Goal: Information Seeking & Learning: Find specific page/section

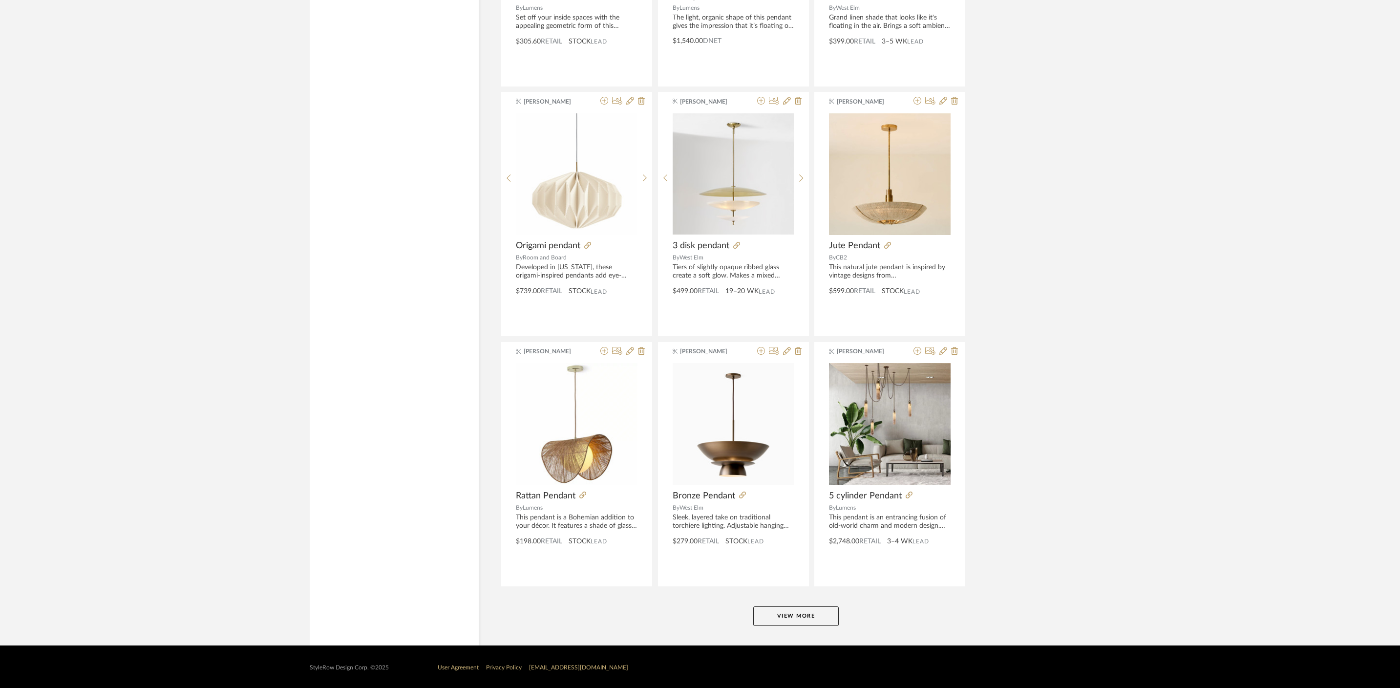
click at [813, 613] on button "View More" at bounding box center [796, 616] width 86 height 20
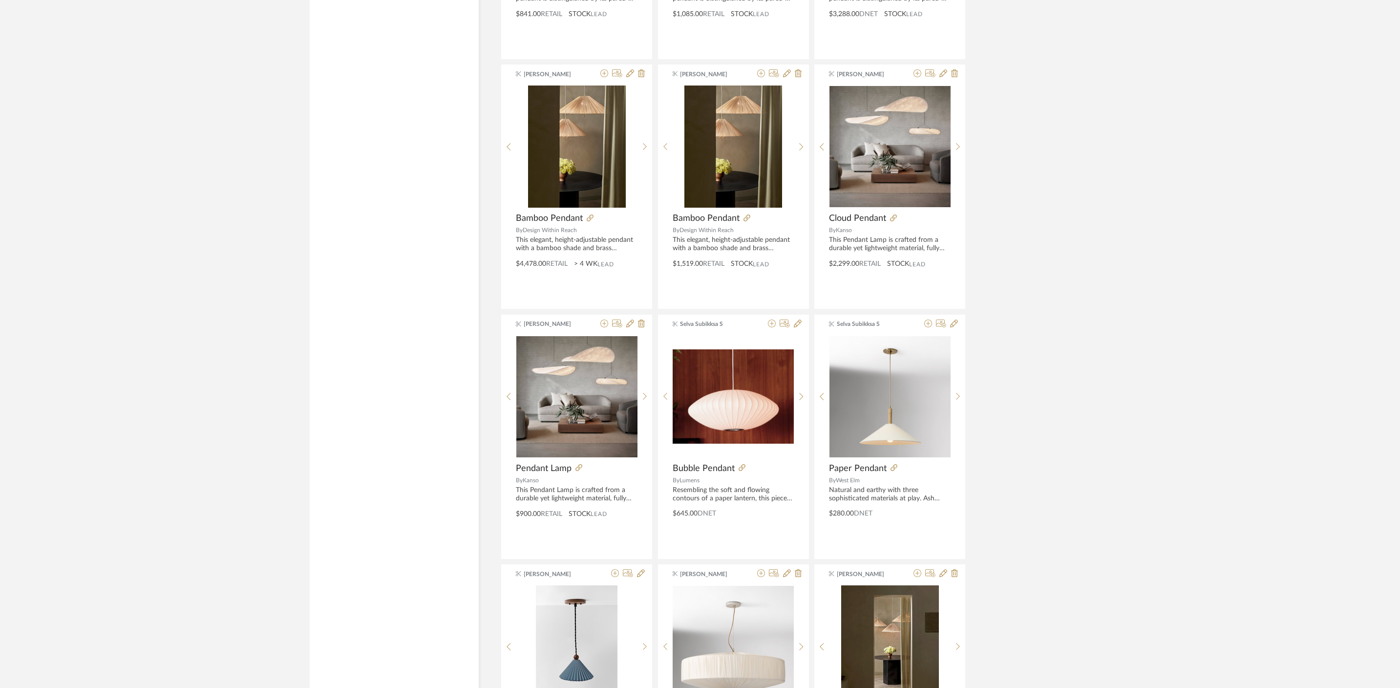
scroll to position [4547, 0]
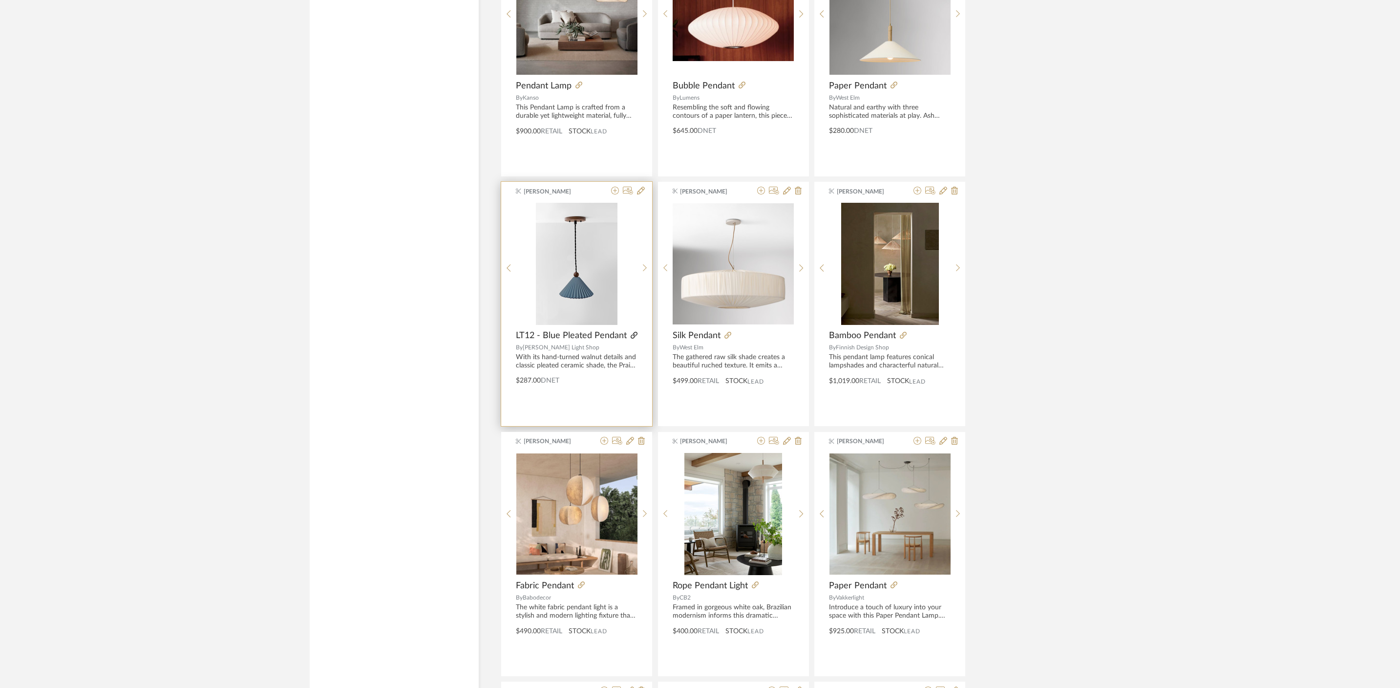
click at [635, 337] on icon at bounding box center [634, 335] width 7 height 7
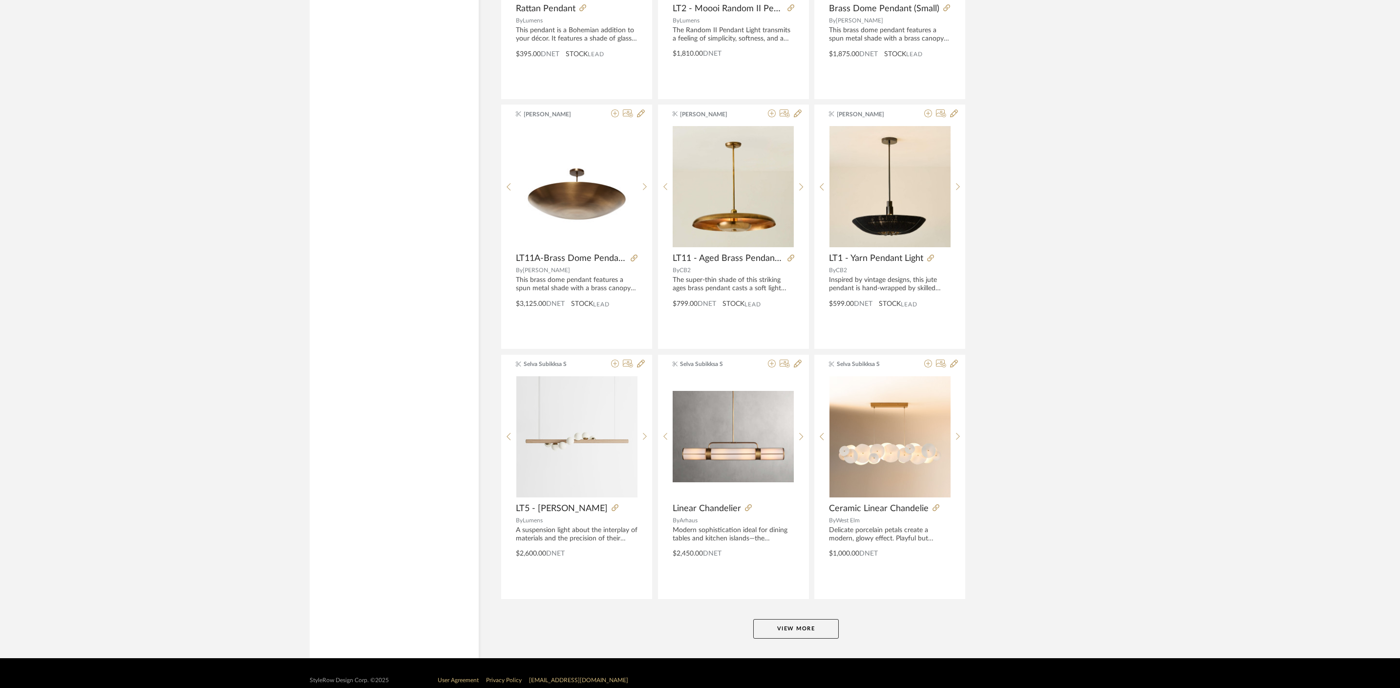
scroll to position [5639, 0]
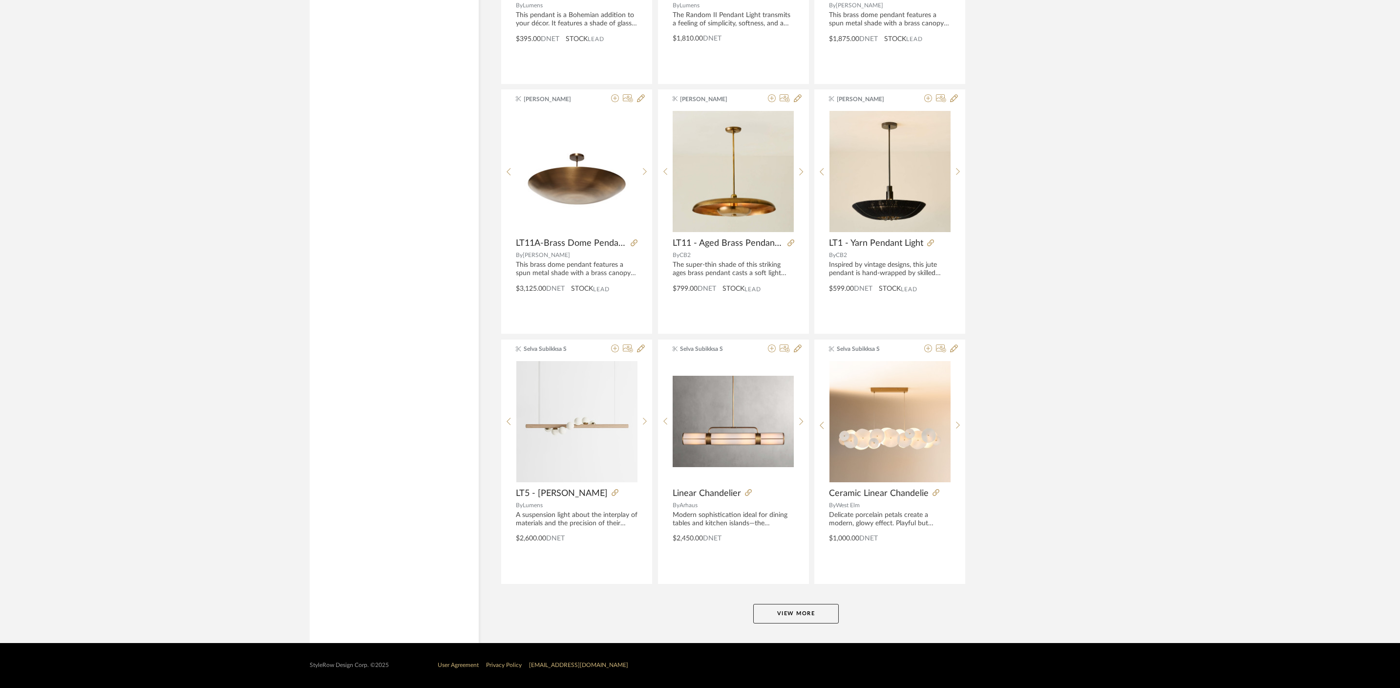
click at [800, 611] on button "View More" at bounding box center [796, 614] width 86 height 20
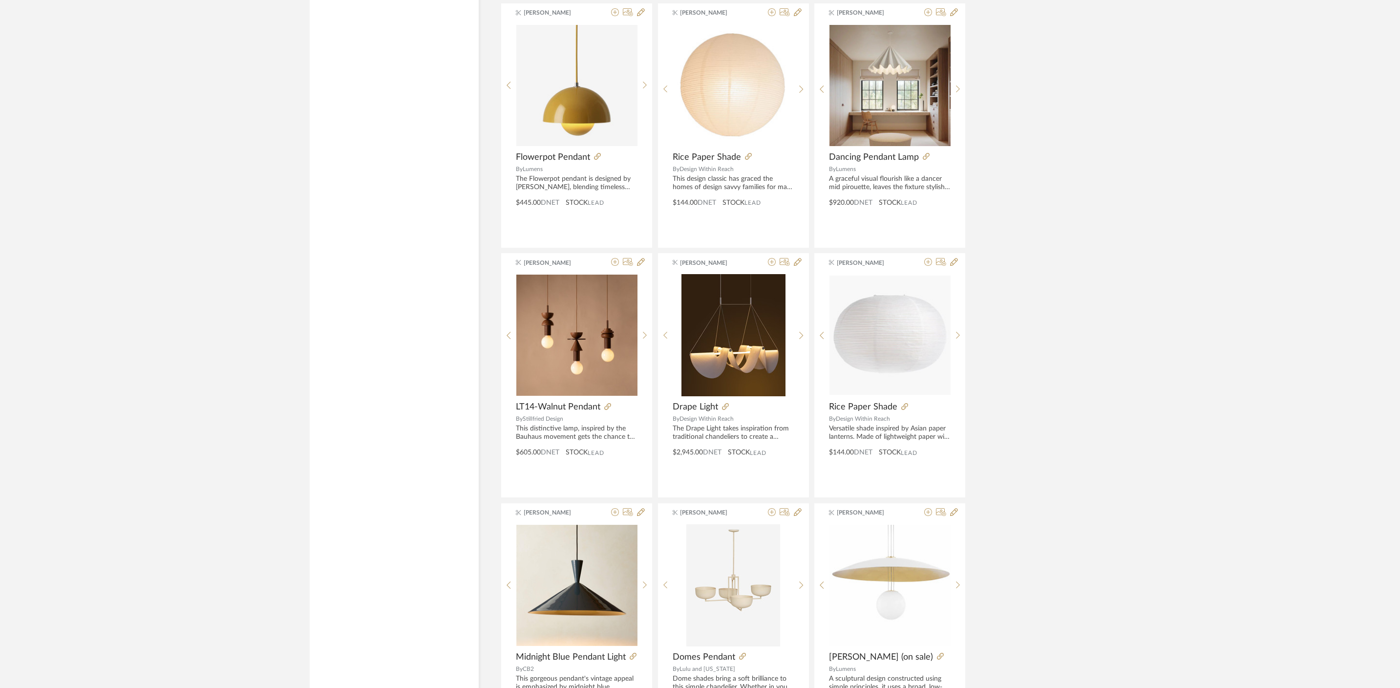
scroll to position [8638, 0]
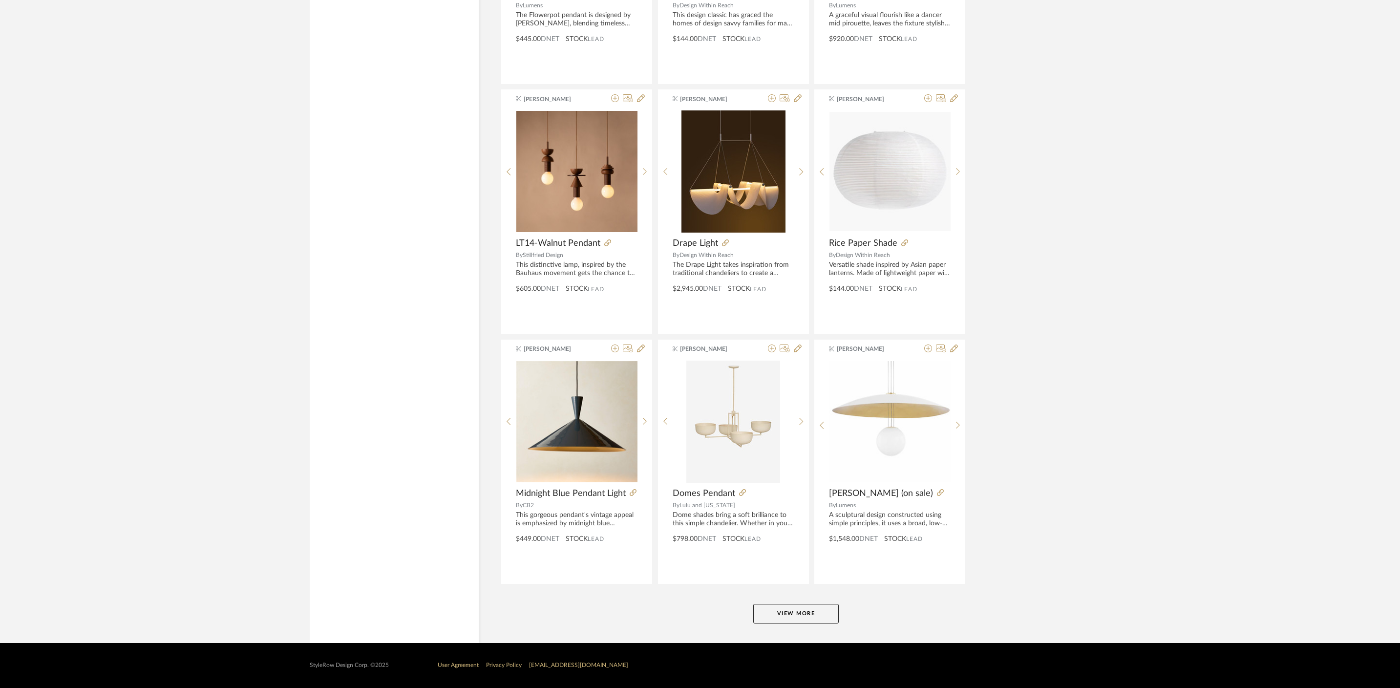
click at [817, 607] on button "View More" at bounding box center [796, 614] width 86 height 20
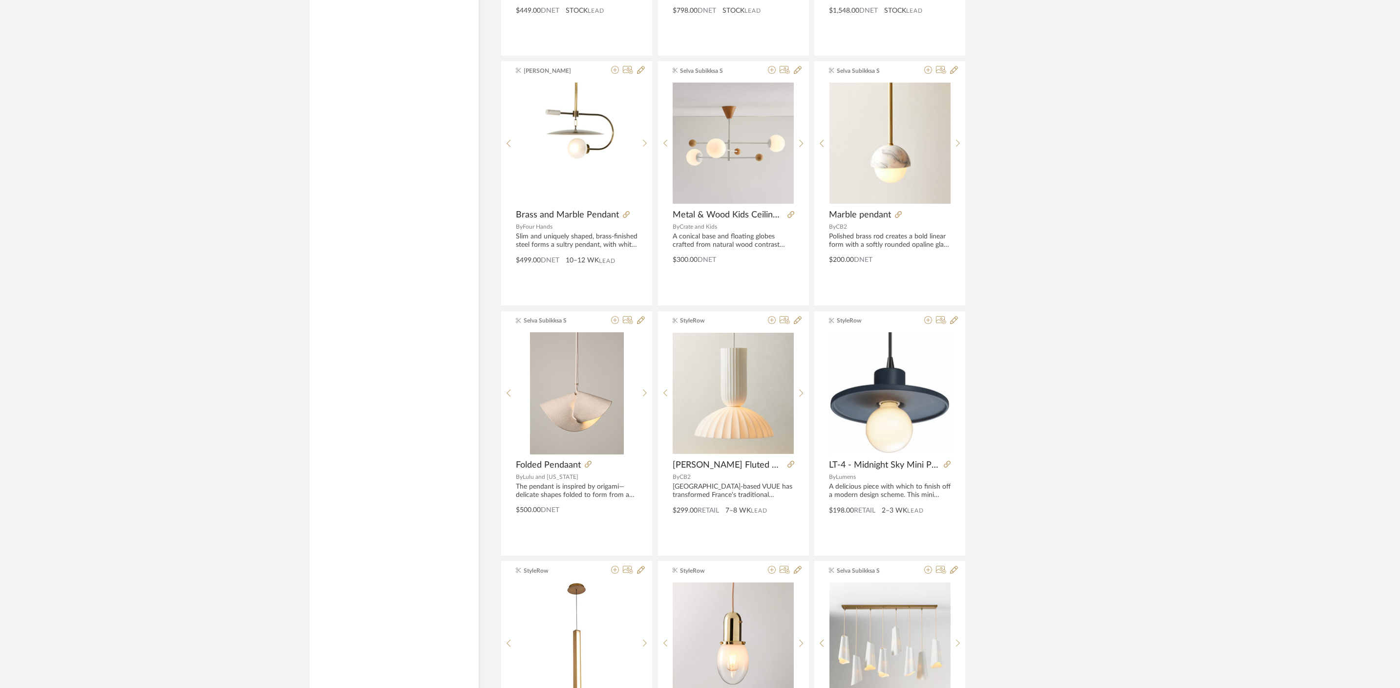
scroll to position [9244, 0]
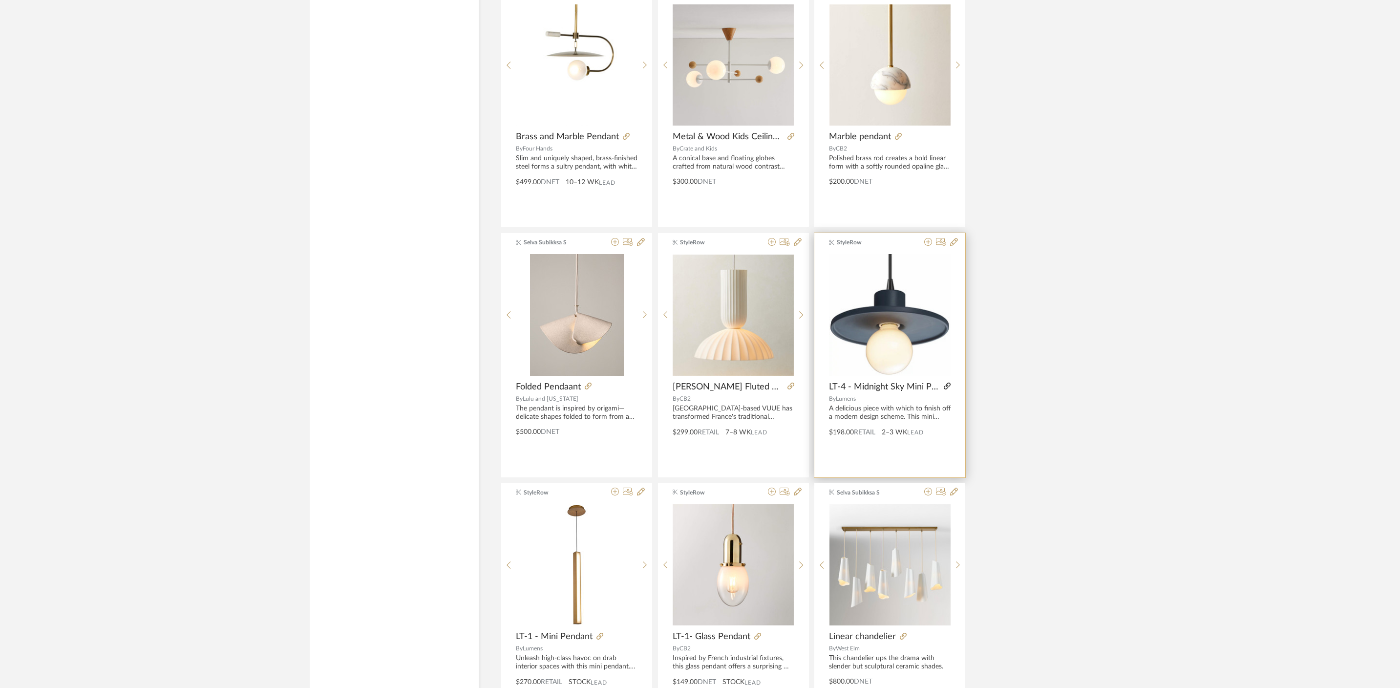
click at [947, 384] on icon at bounding box center [947, 386] width 7 height 7
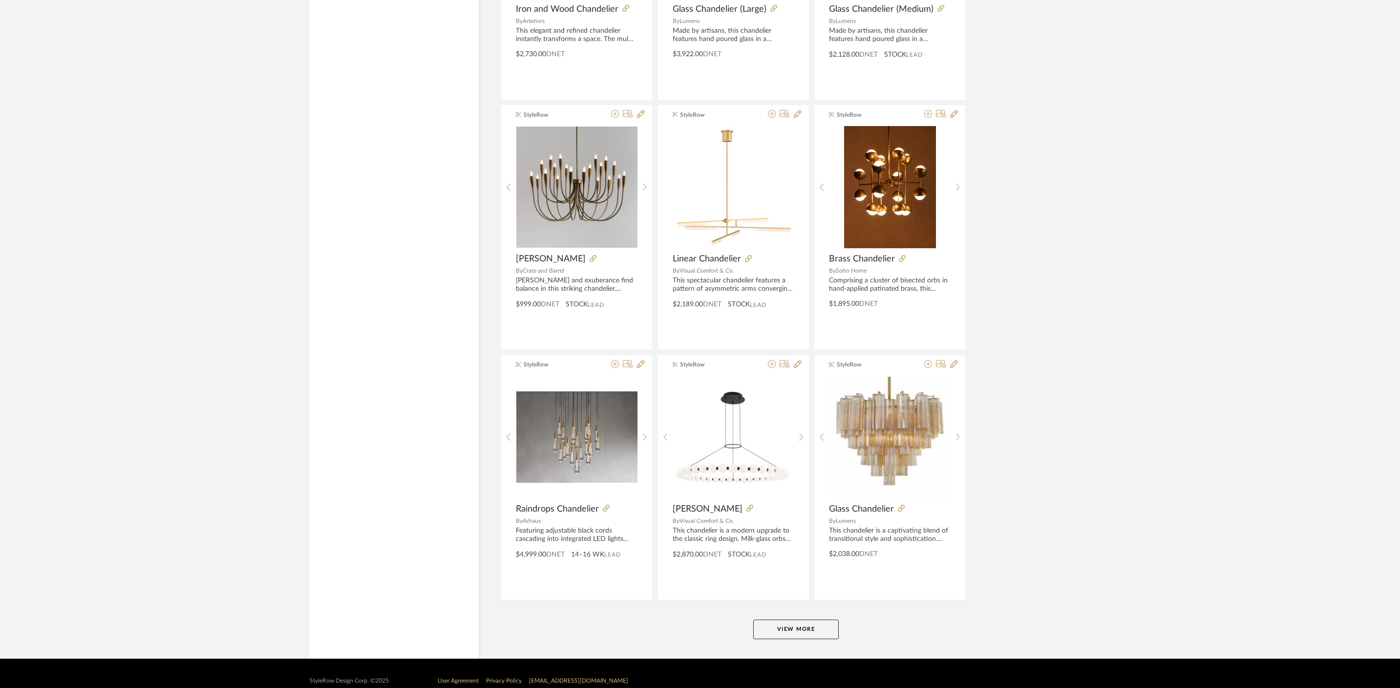
scroll to position [11637, 0]
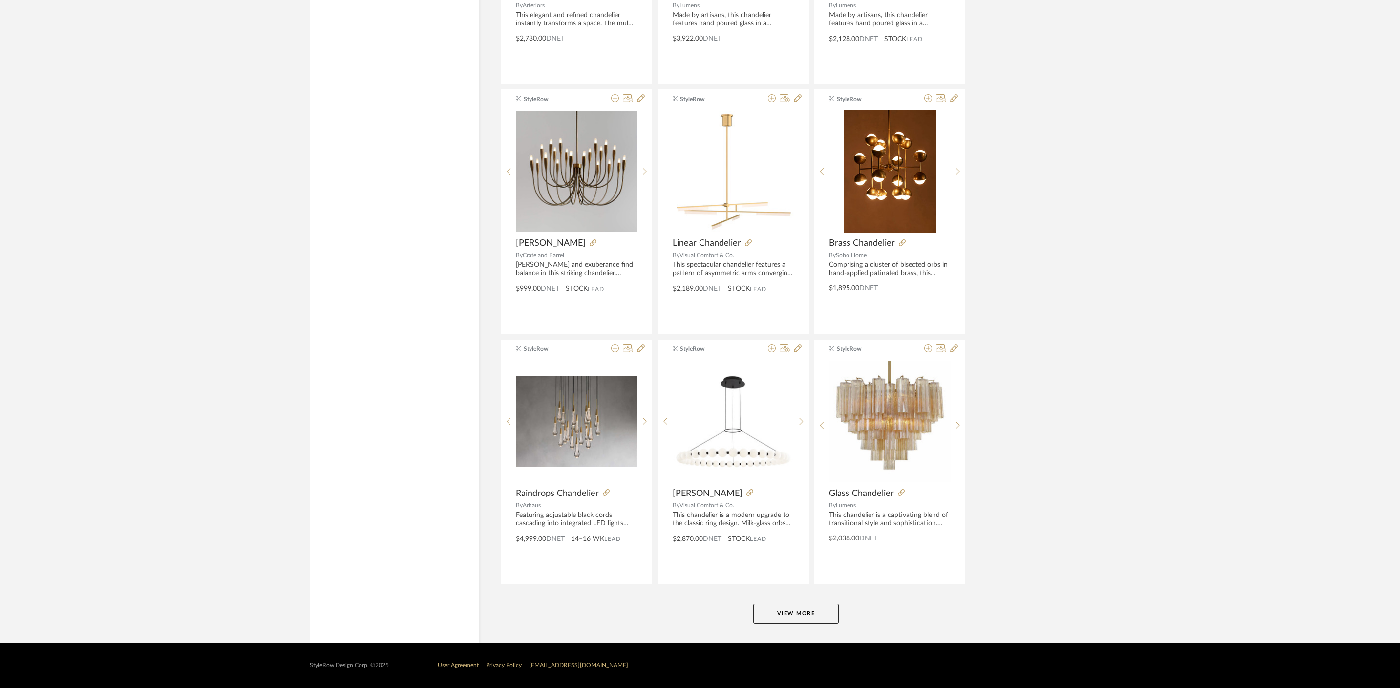
click at [811, 607] on button "View More" at bounding box center [796, 614] width 86 height 20
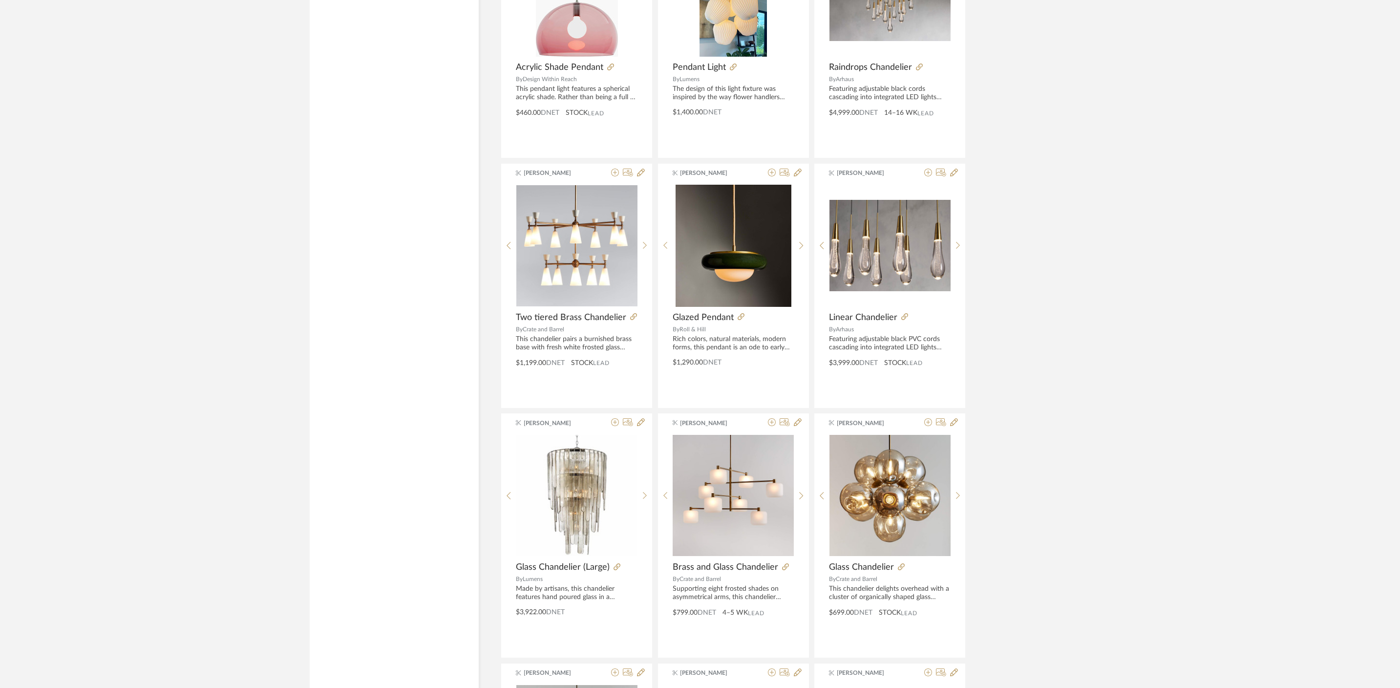
scroll to position [13369, 0]
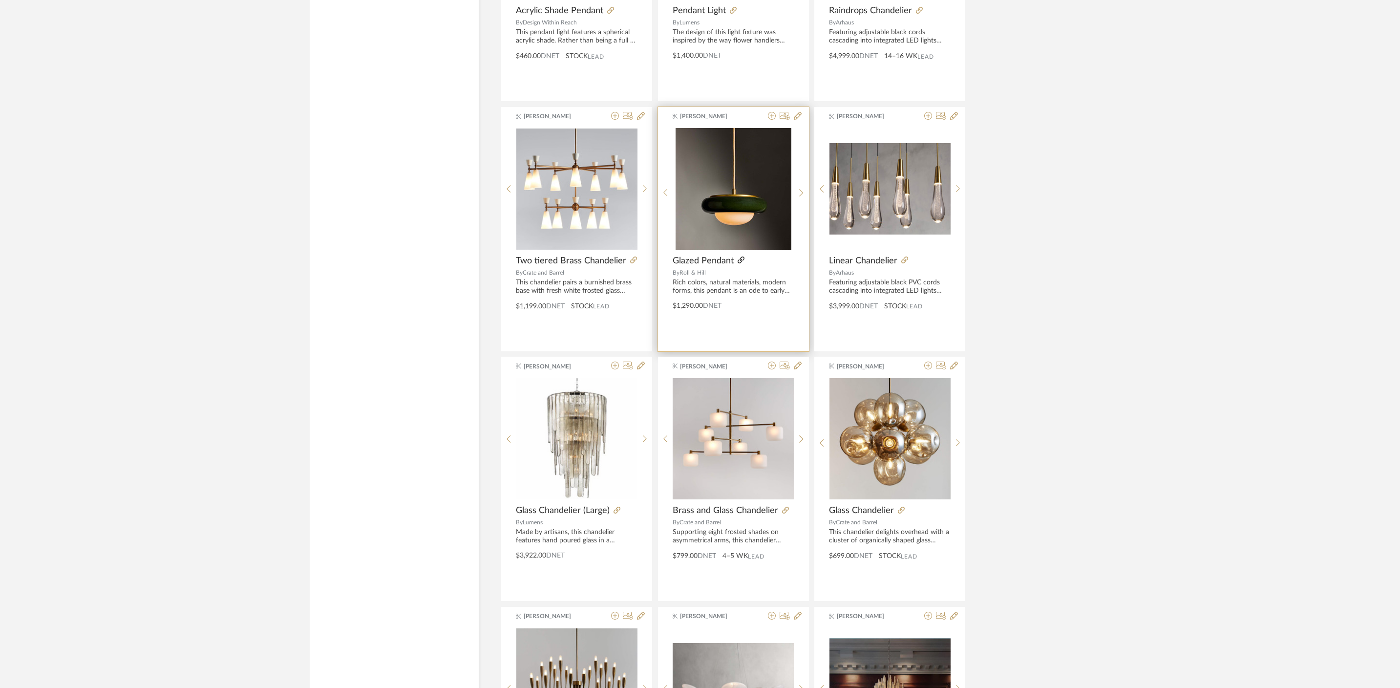
click at [741, 260] on icon at bounding box center [741, 260] width 7 height 7
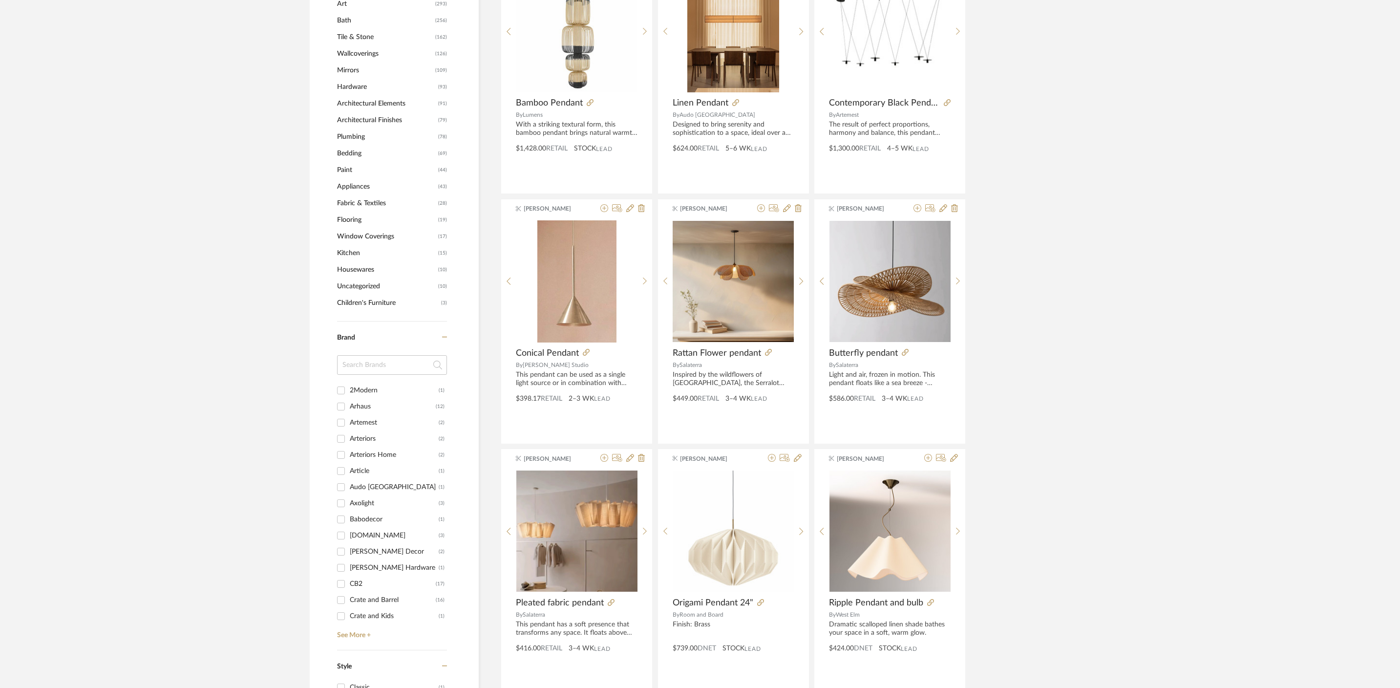
scroll to position [0, 0]
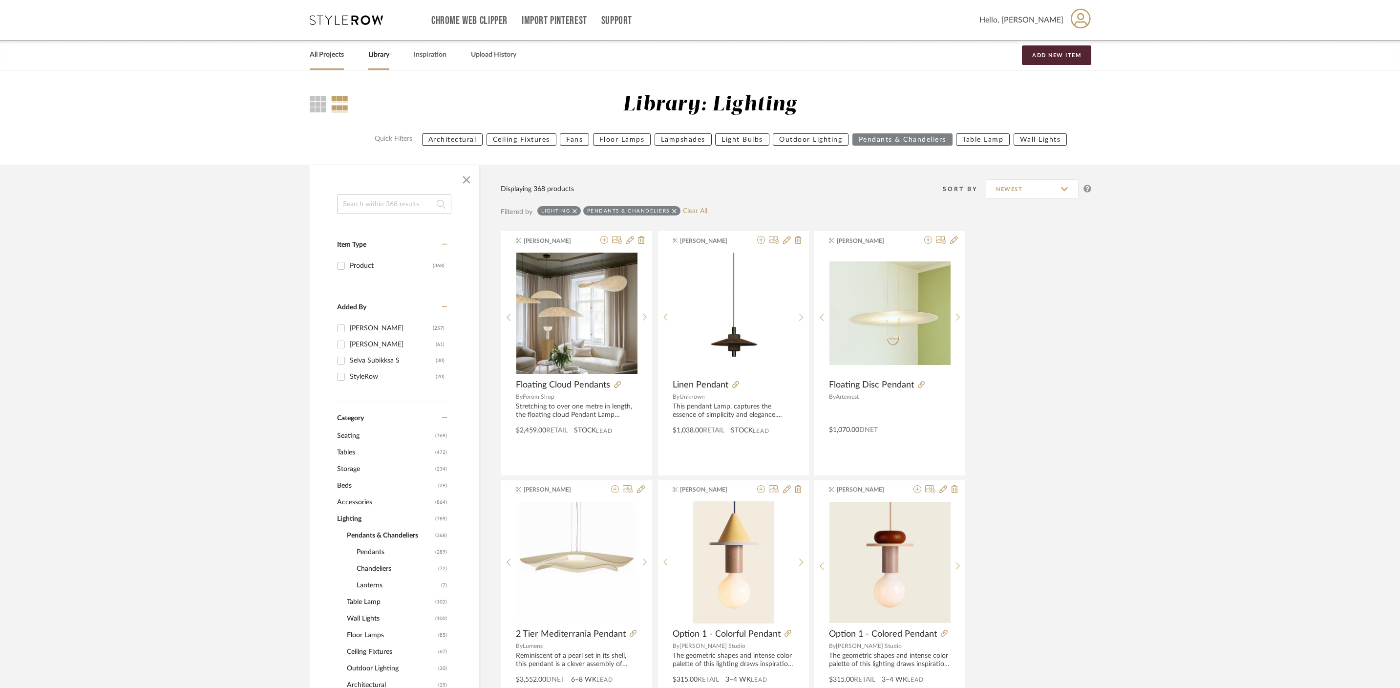
click at [336, 55] on link "All Projects" at bounding box center [327, 54] width 34 height 13
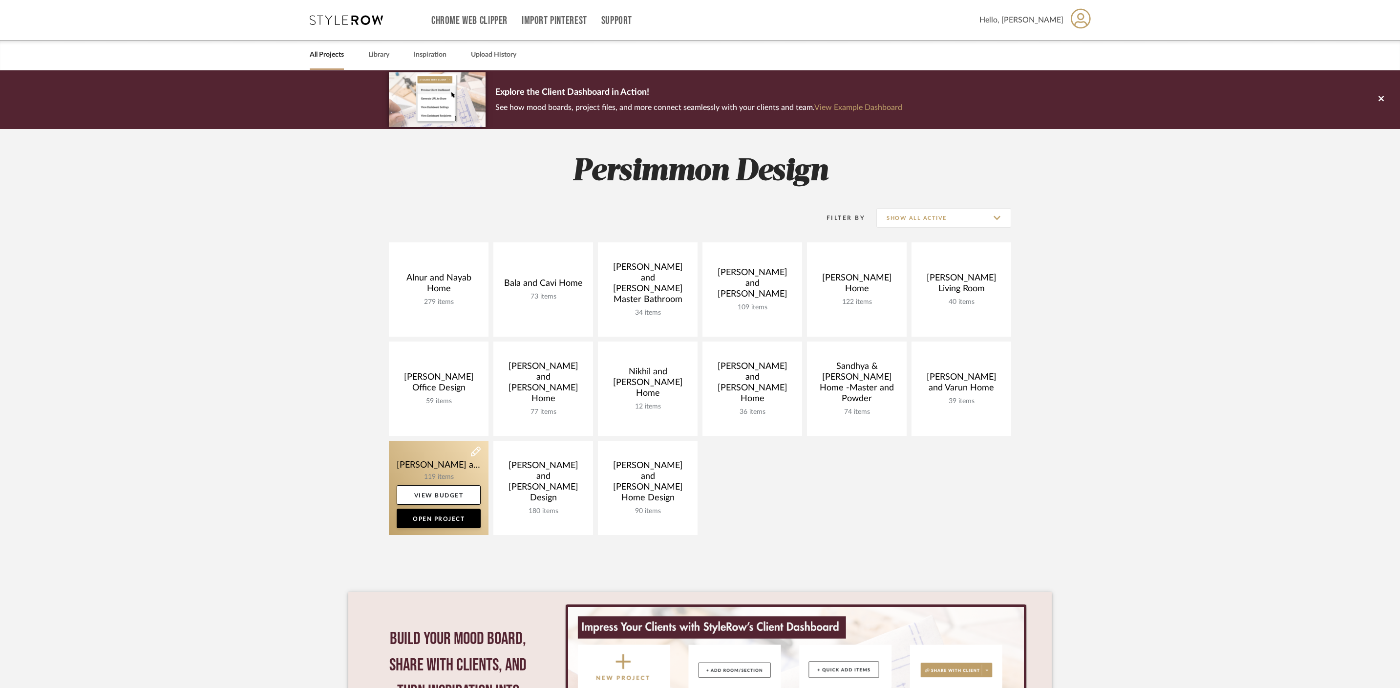
click at [440, 459] on link at bounding box center [439, 488] width 100 height 94
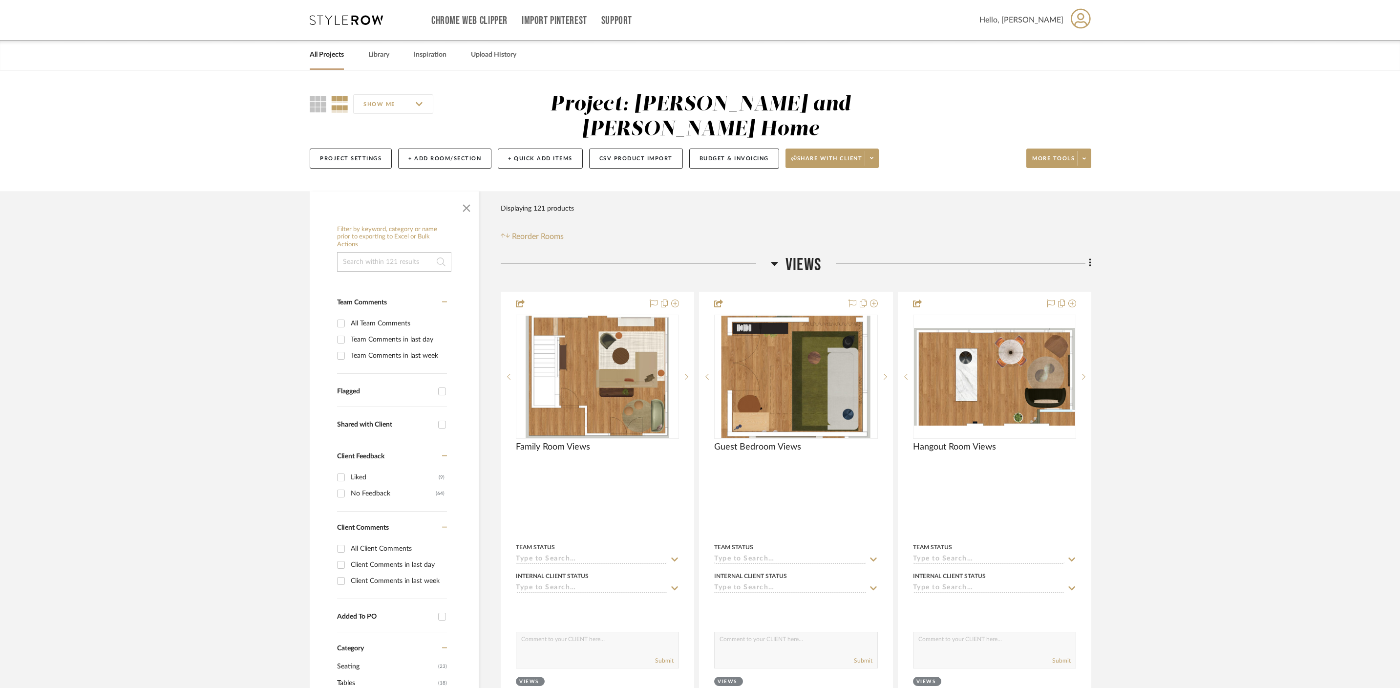
click at [780, 255] on h3 "Views" at bounding box center [796, 265] width 50 height 21
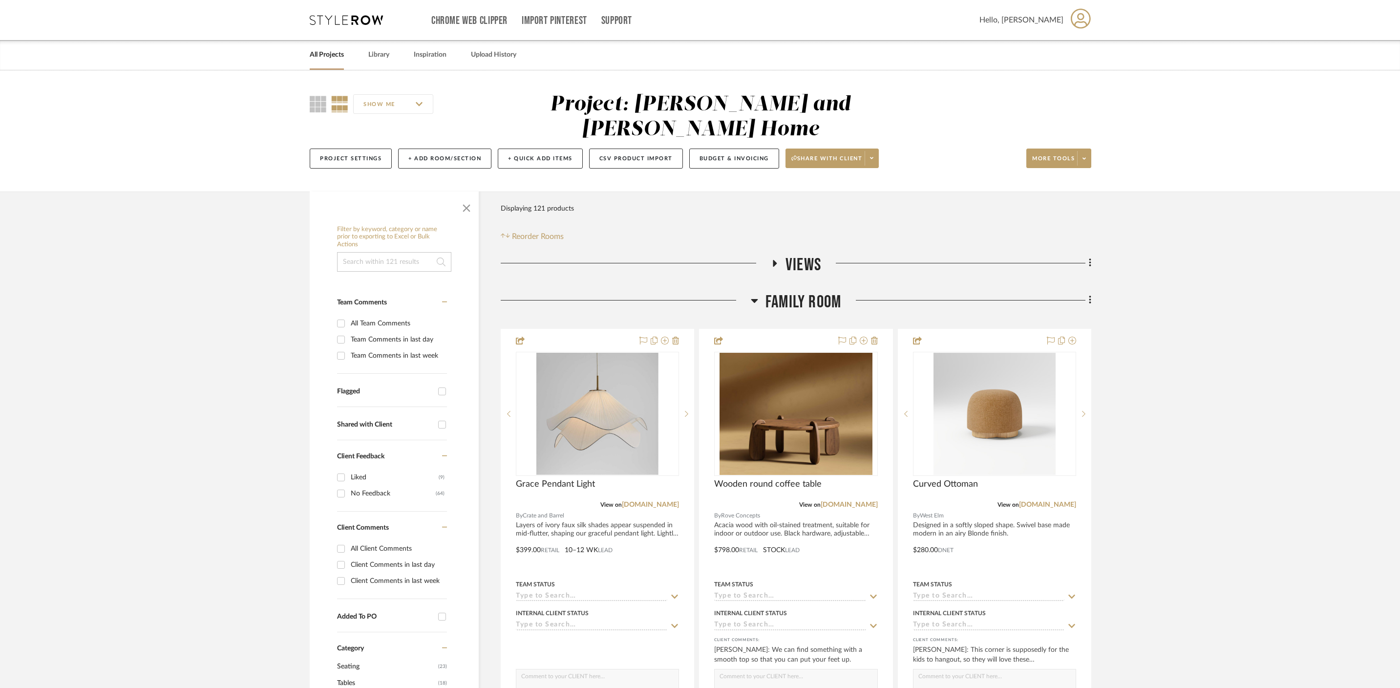
click at [755, 299] on icon at bounding box center [754, 301] width 7 height 4
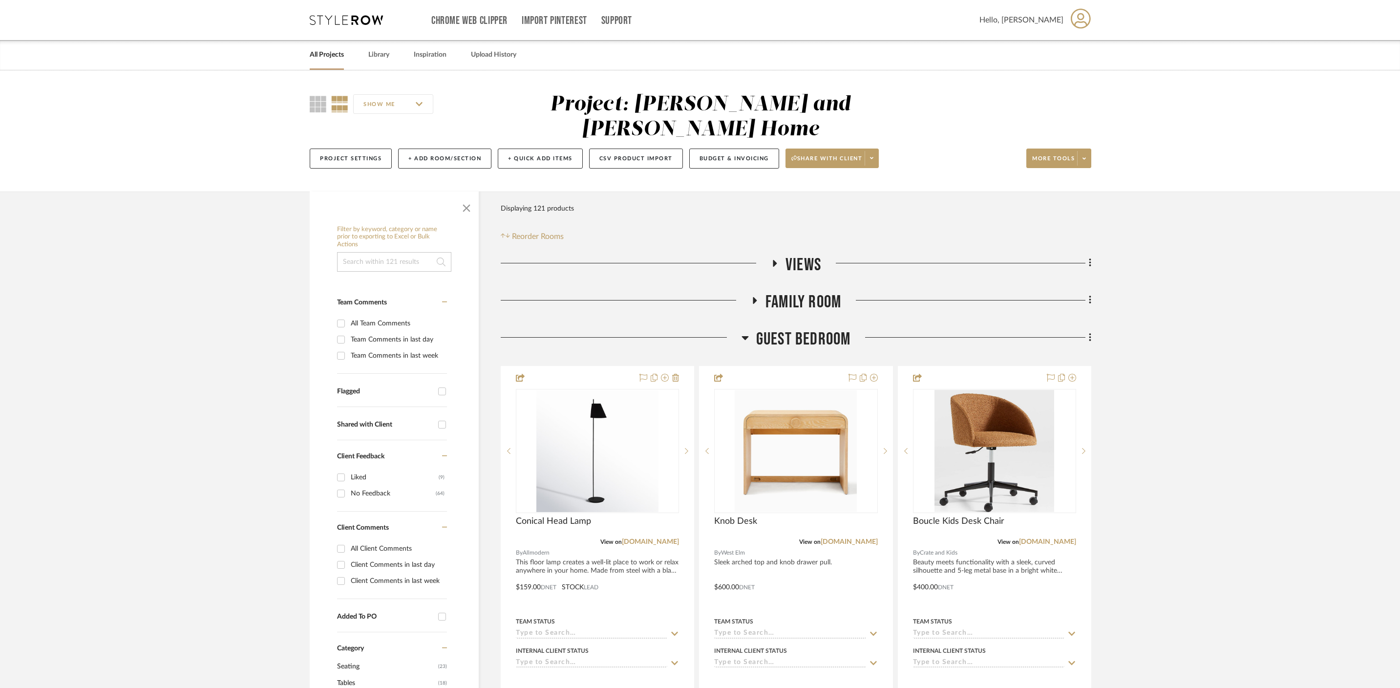
click at [743, 332] on icon at bounding box center [745, 338] width 7 height 12
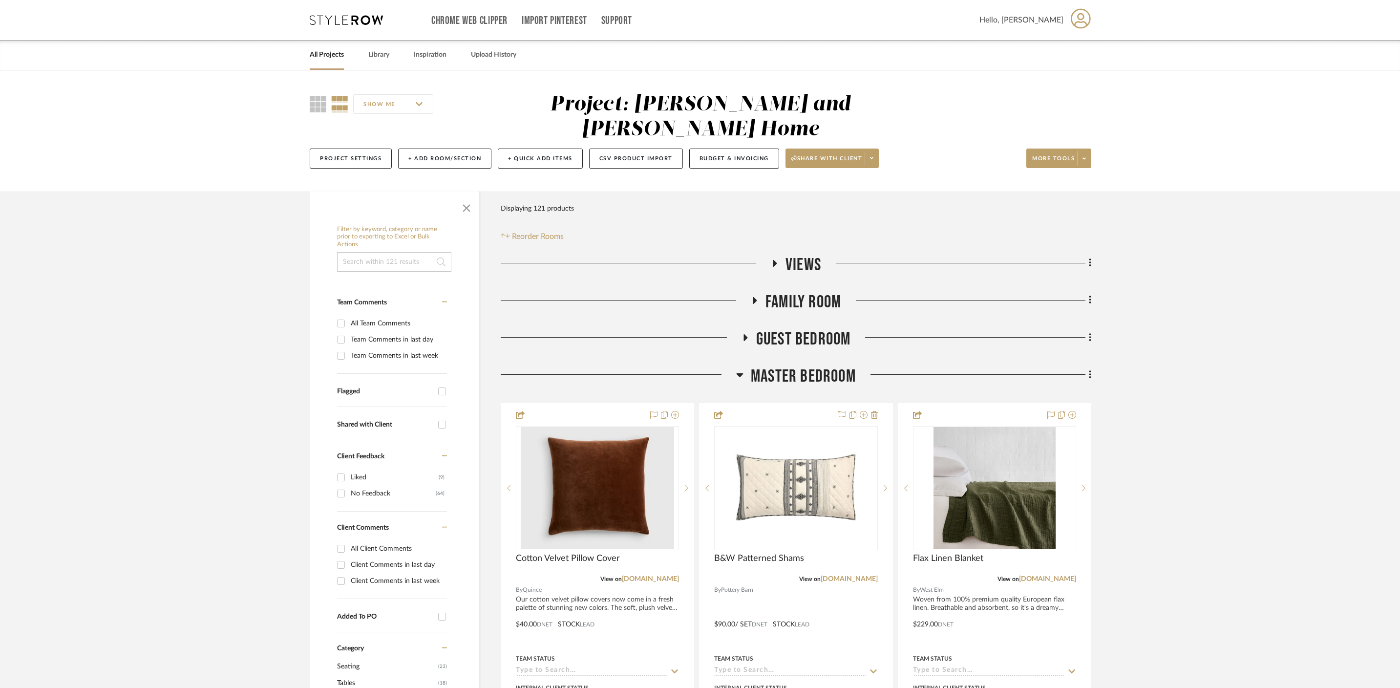
click at [741, 373] on icon at bounding box center [740, 375] width 7 height 4
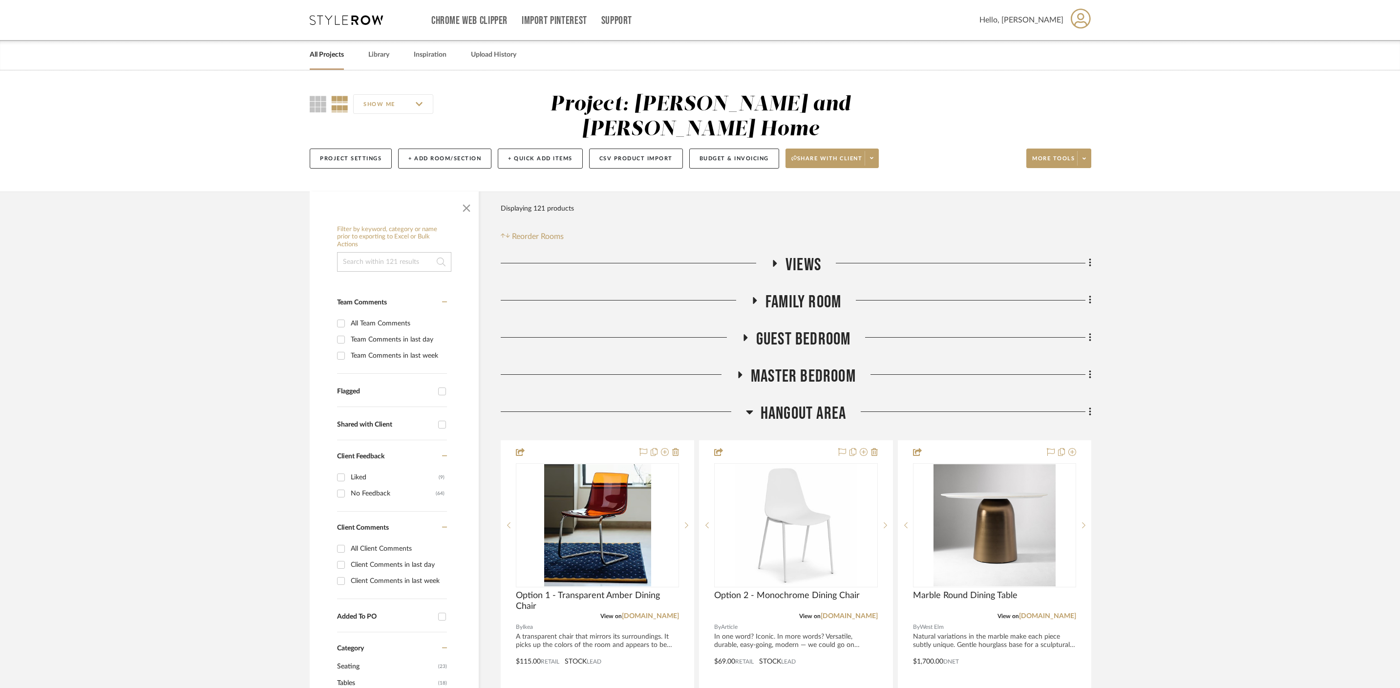
click at [753, 403] on h3 "Hangout Area" at bounding box center [796, 413] width 100 height 21
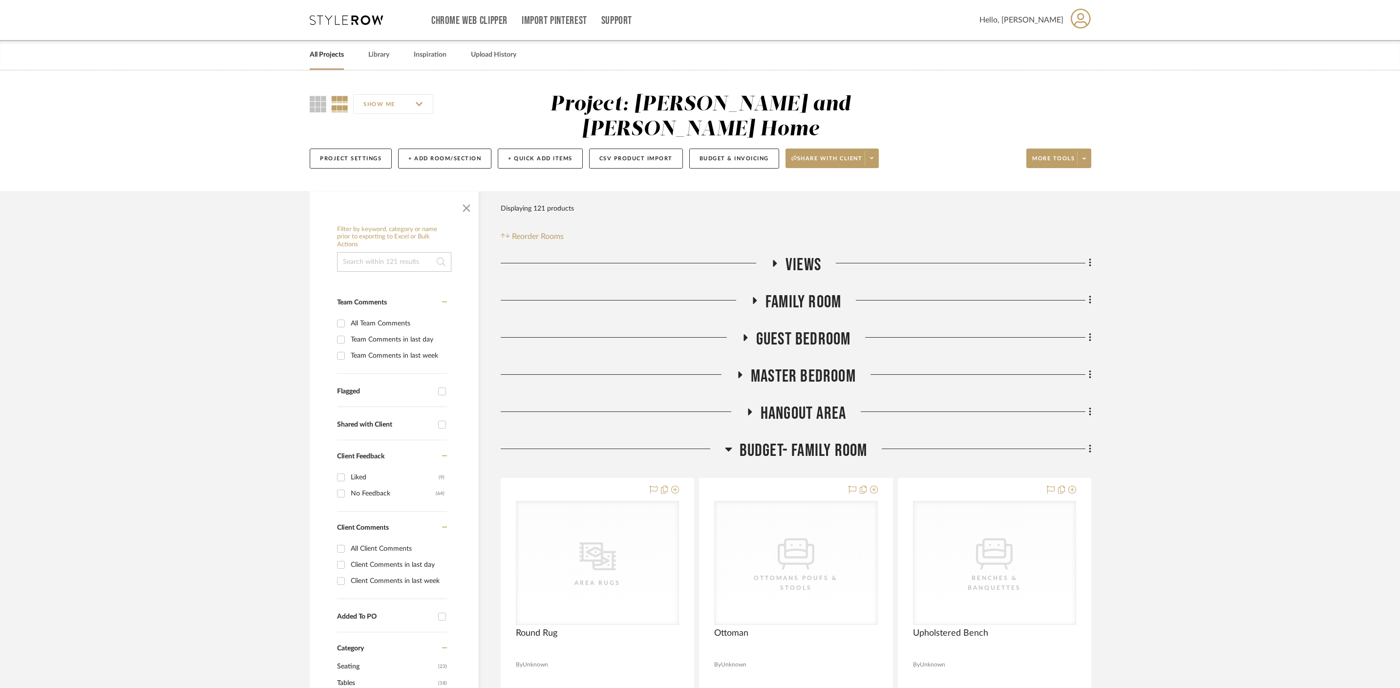
click at [731, 448] on icon at bounding box center [728, 450] width 7 height 4
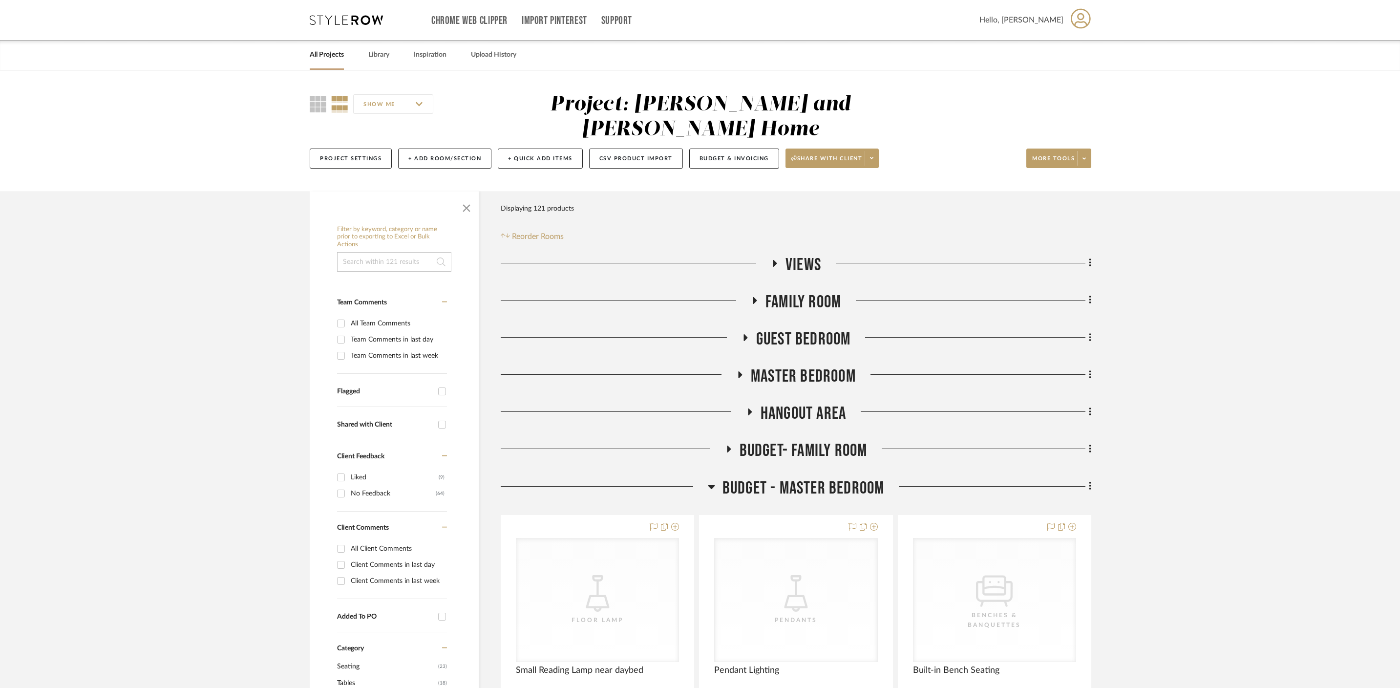
click at [714, 483] on fa-icon at bounding box center [711, 490] width 7 height 14
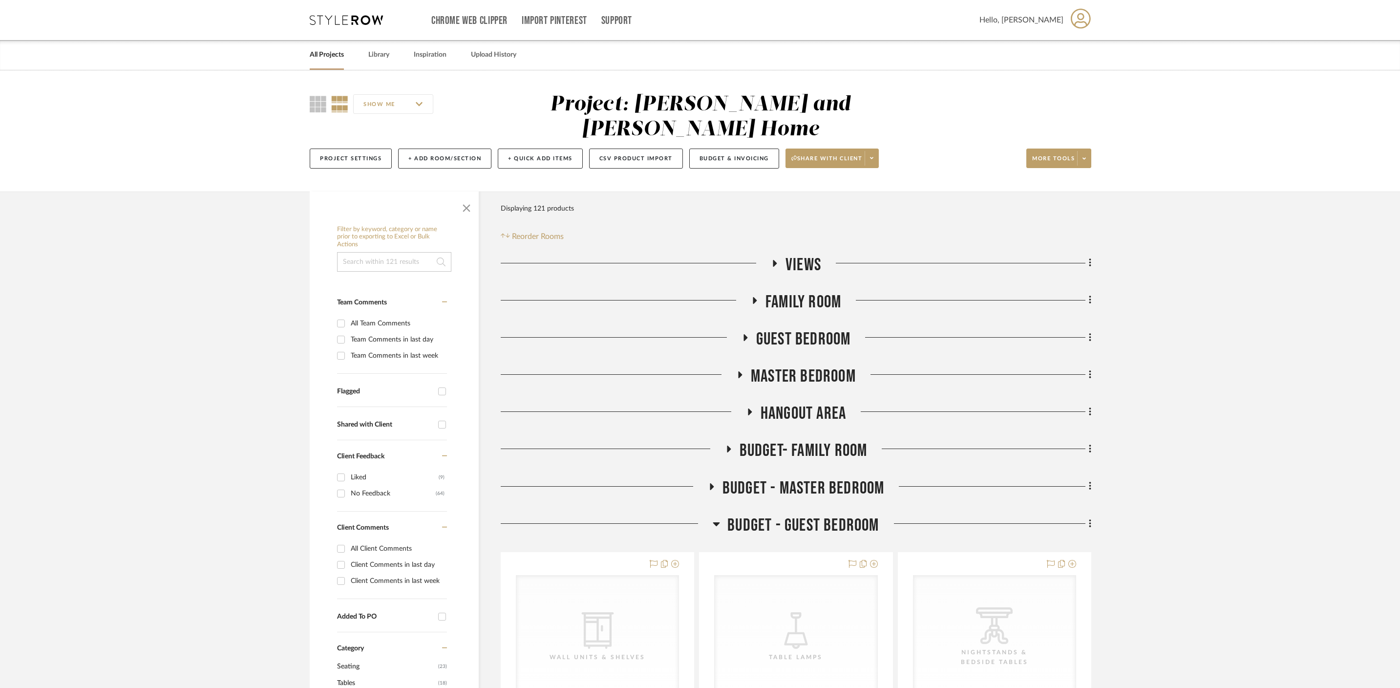
click at [722, 515] on h3 "BUDGET - GUEST BEDROOM" at bounding box center [796, 525] width 166 height 21
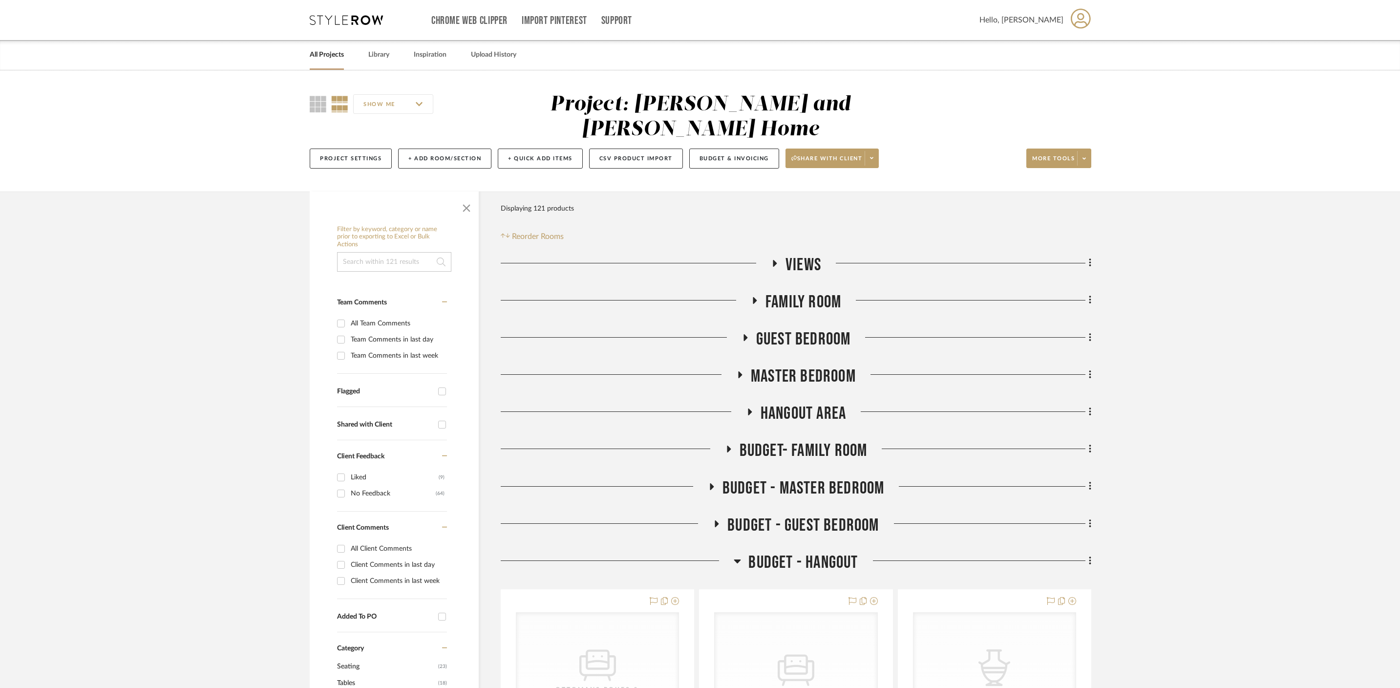
click at [736, 557] on fa-icon at bounding box center [737, 564] width 7 height 14
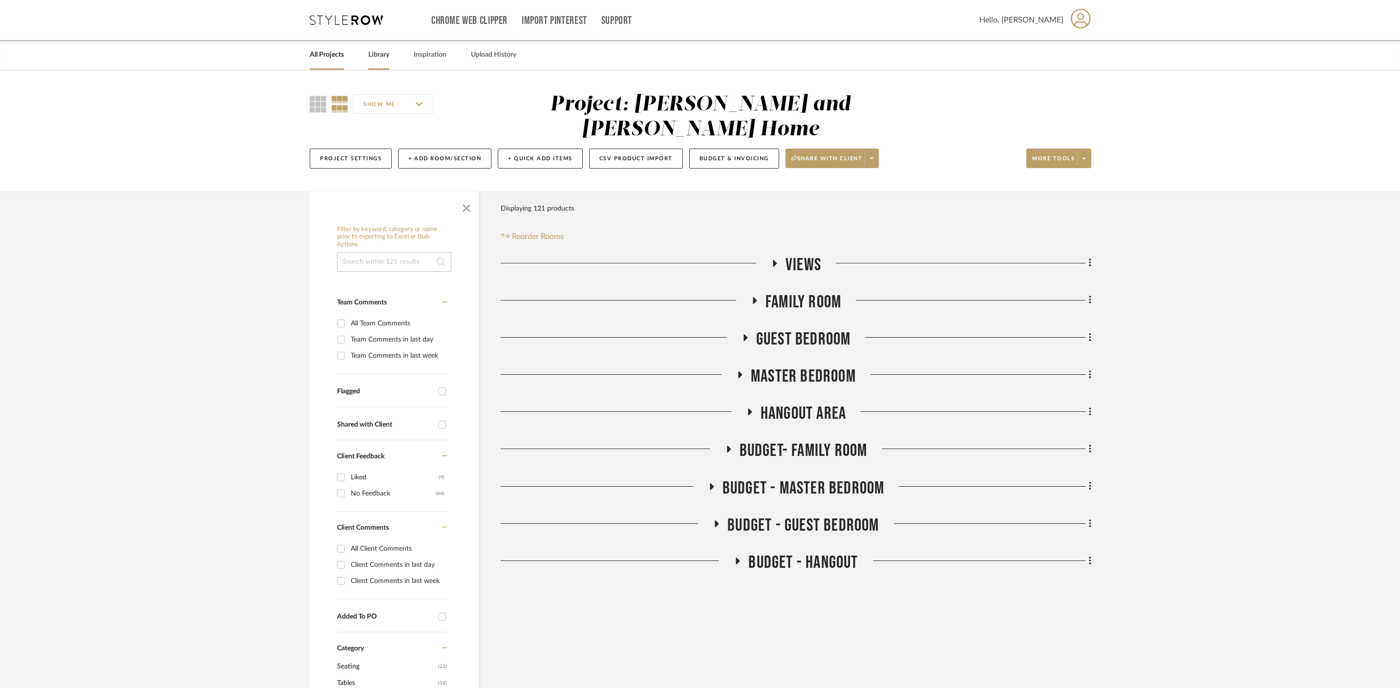
click at [378, 55] on link "Library" at bounding box center [378, 54] width 21 height 13
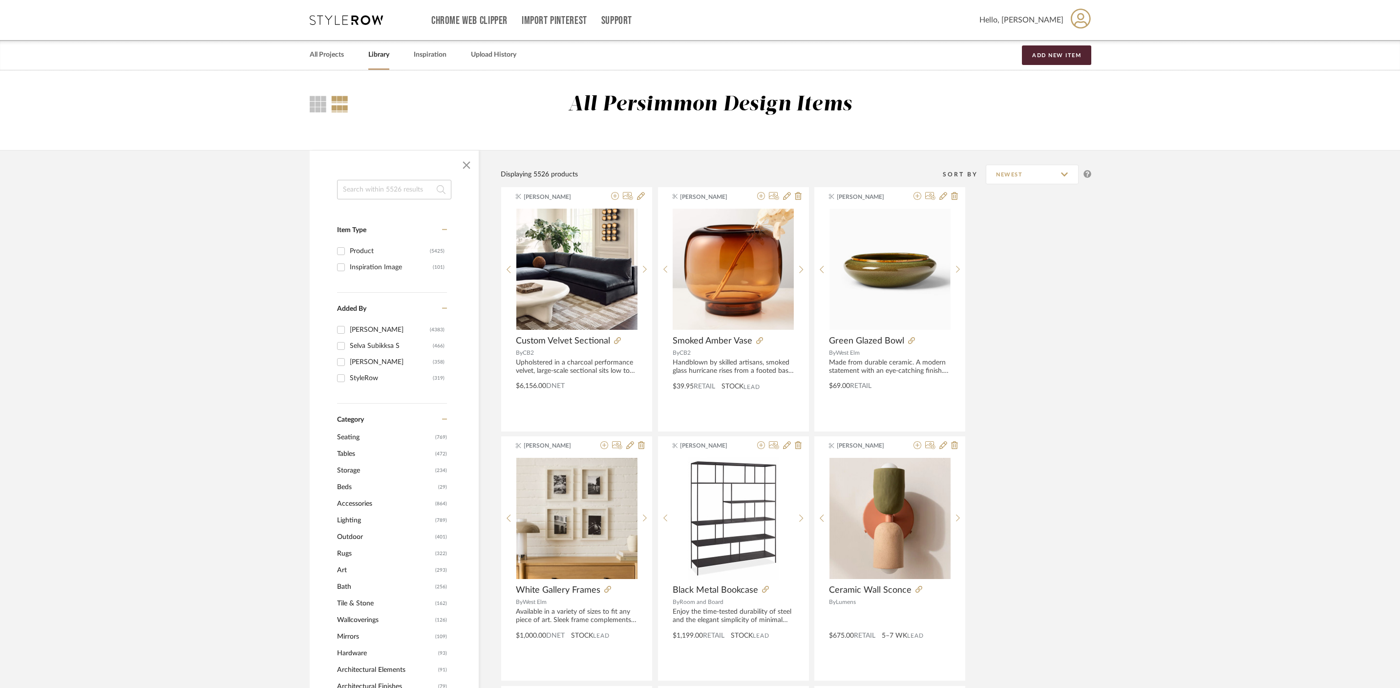
click at [378, 195] on input at bounding box center [394, 190] width 114 height 20
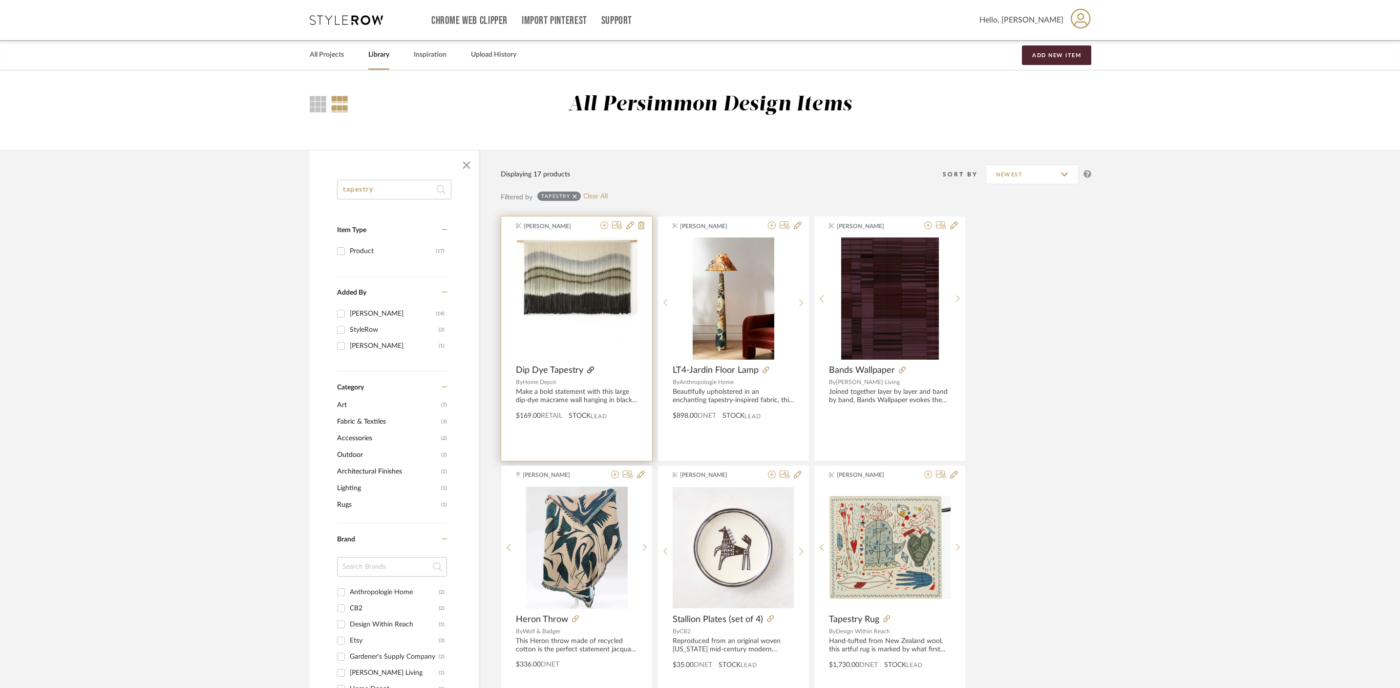
type input "tapestry"
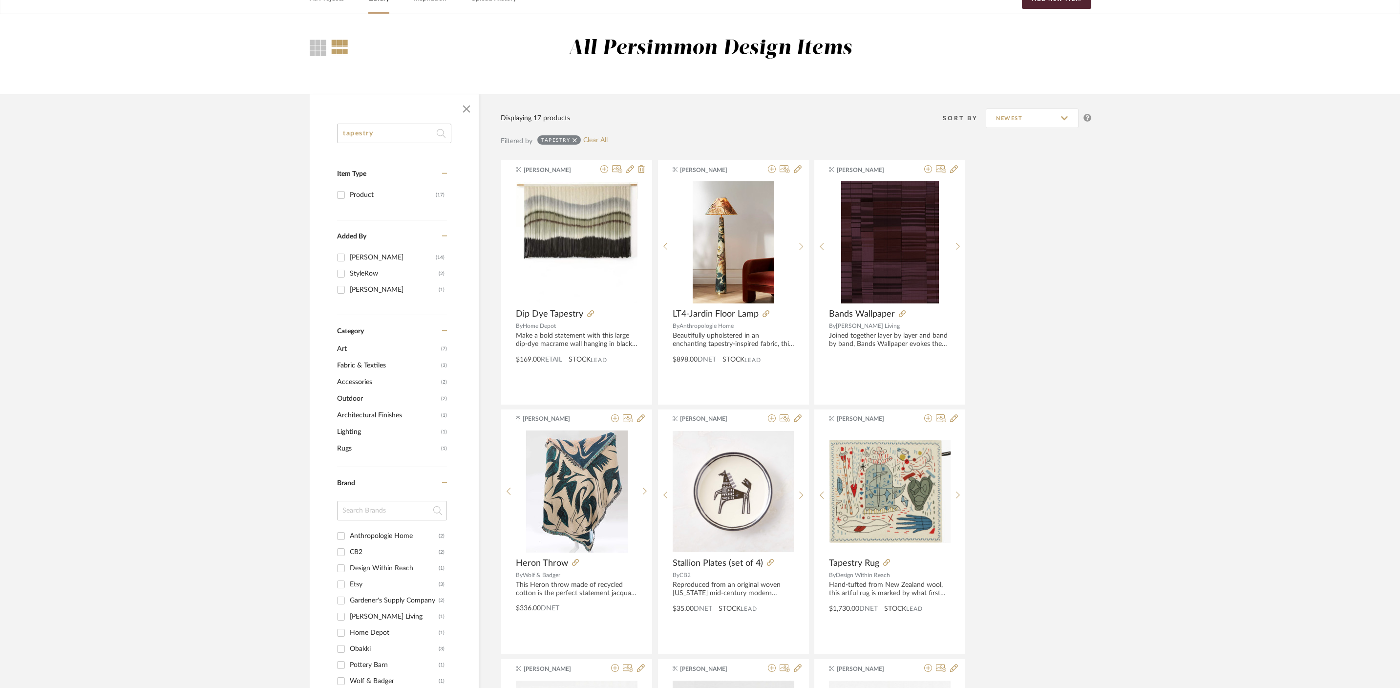
scroll to position [27, 0]
